Goal: Transaction & Acquisition: Purchase product/service

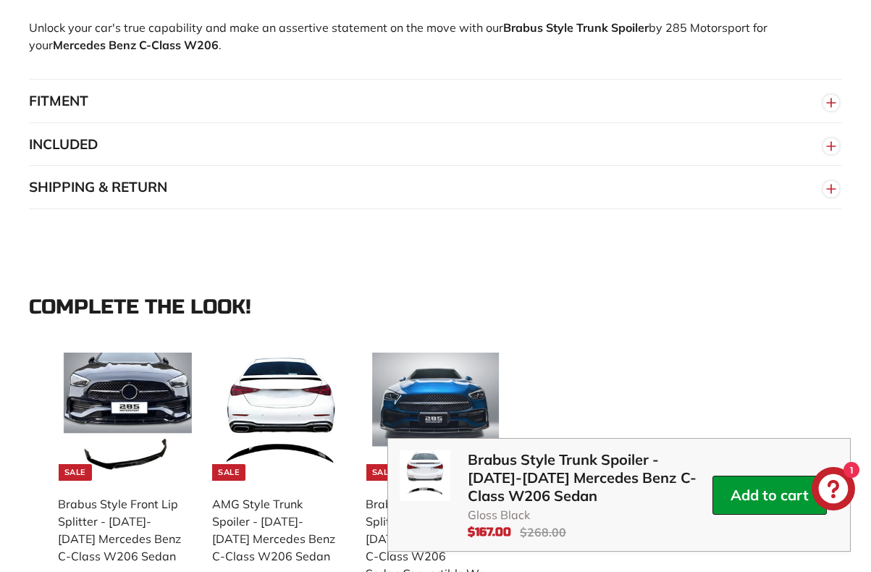
scroll to position [1716, 0]
